Goal: Task Accomplishment & Management: Manage account settings

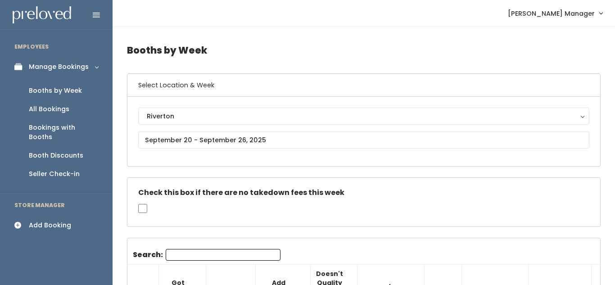
click at [76, 151] on div "Booth Discounts" at bounding box center [56, 155] width 55 height 9
click at [44, 151] on div "Booth Discounts" at bounding box center [56, 155] width 55 height 9
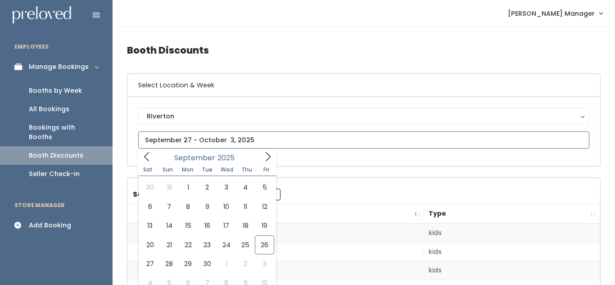
click at [213, 136] on input "text" at bounding box center [363, 140] width 451 height 17
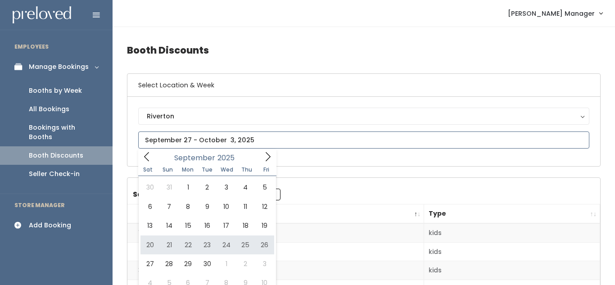
type input "September 20 to September 26"
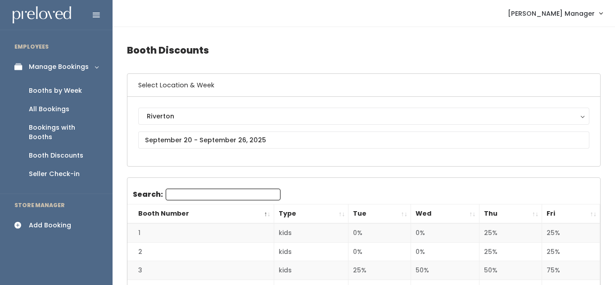
click at [589, 211] on th "Fri" at bounding box center [571, 214] width 58 height 19
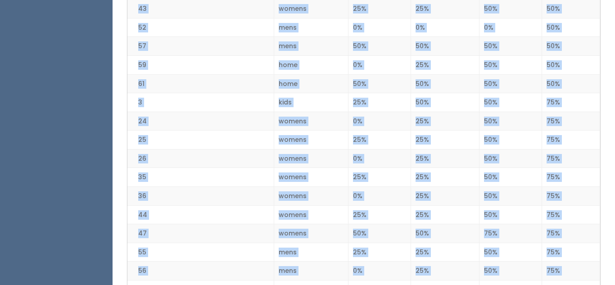
scroll to position [963, 0]
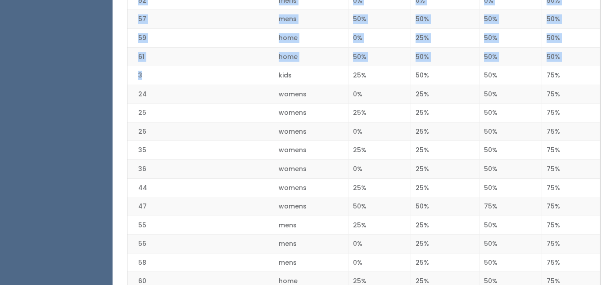
drag, startPoint x: 134, startPoint y: 109, endPoint x: 230, endPoint y: 78, distance: 100.3
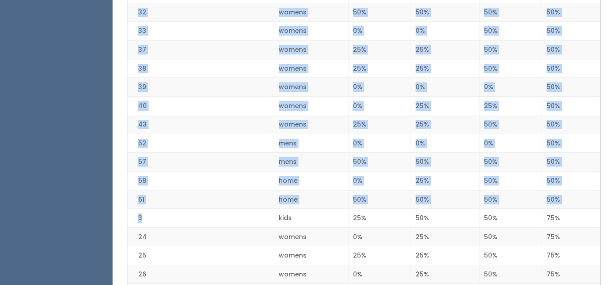
scroll to position [822, 0]
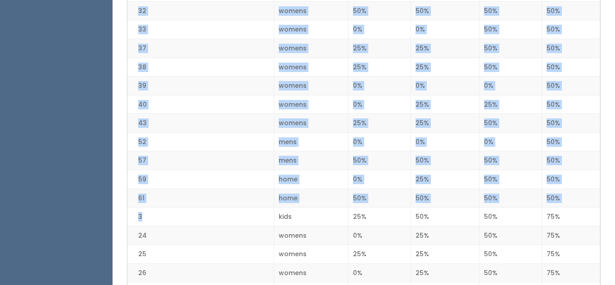
click at [230, 78] on td "39" at bounding box center [201, 86] width 146 height 19
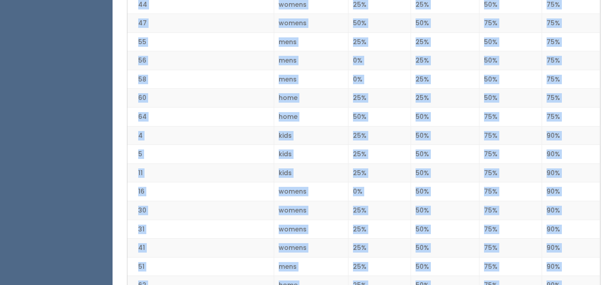
scroll to position [1224, 0]
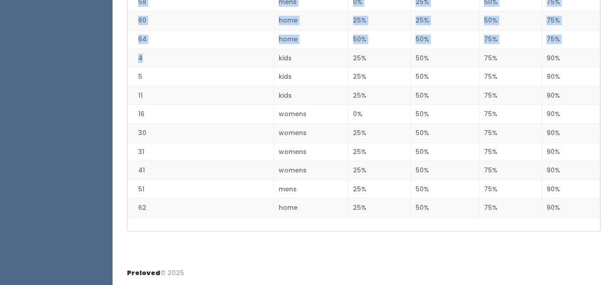
drag, startPoint x: 133, startPoint y: 142, endPoint x: 226, endPoint y: 61, distance: 123.5
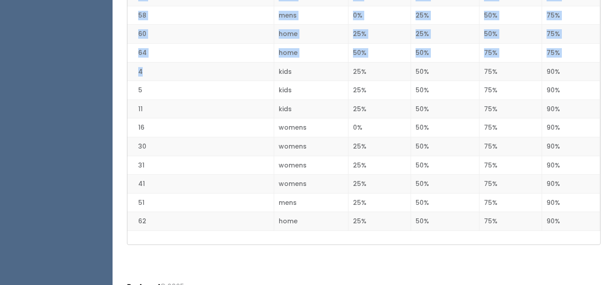
scroll to position [1213, 0]
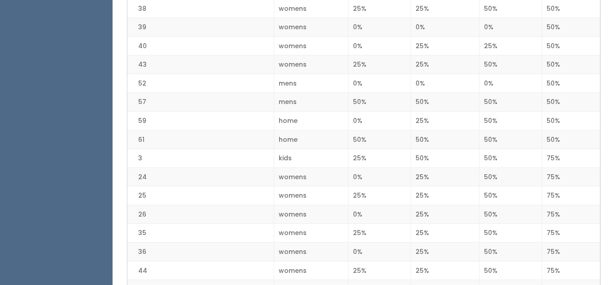
scroll to position [878, 0]
